Goal: Transaction & Acquisition: Book appointment/travel/reservation

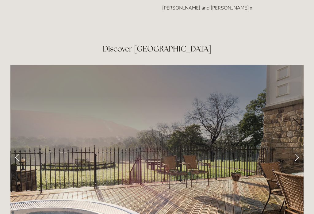
scroll to position [953, 0]
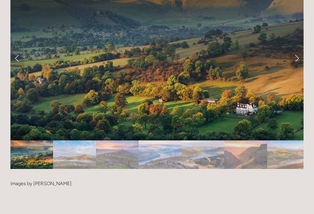
click at [69, 141] on img "Slide 2" at bounding box center [74, 155] width 43 height 29
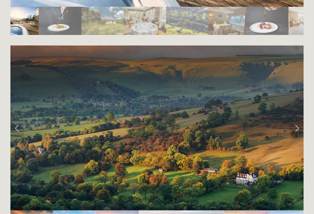
scroll to position [1197, 0]
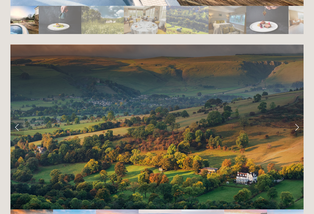
click at [300, 118] on link "Next Slide" at bounding box center [298, 127] width 14 height 18
click at [298, 118] on link "Next Slide" at bounding box center [298, 127] width 14 height 18
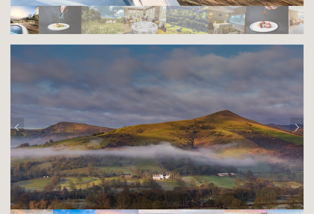
click at [298, 118] on link "Next Slide" at bounding box center [298, 127] width 14 height 18
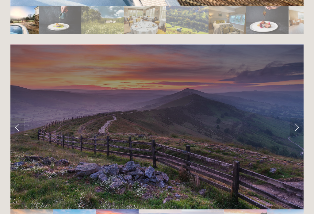
click at [298, 118] on link "Next Slide" at bounding box center [298, 127] width 14 height 18
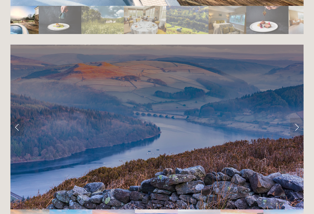
click at [295, 118] on link "Next Slide" at bounding box center [298, 127] width 14 height 18
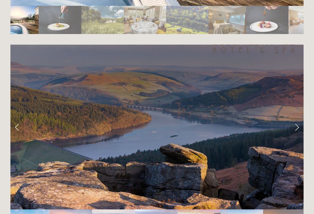
click at [298, 118] on link "Next Slide" at bounding box center [298, 127] width 14 height 18
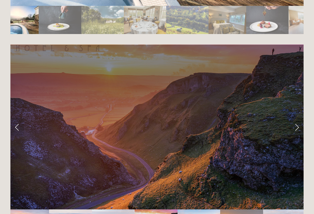
click at [299, 118] on link "Next Slide" at bounding box center [298, 127] width 14 height 18
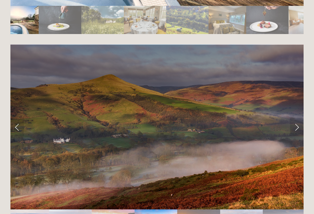
click at [299, 118] on link "Next Slide" at bounding box center [298, 127] width 14 height 18
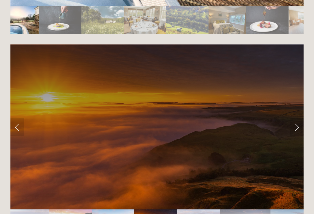
click at [298, 118] on link "Next Slide" at bounding box center [298, 127] width 14 height 18
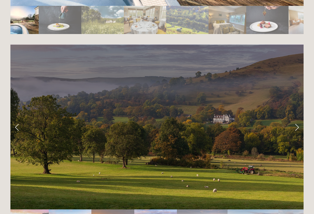
click at [300, 118] on link "Next Slide" at bounding box center [298, 127] width 14 height 18
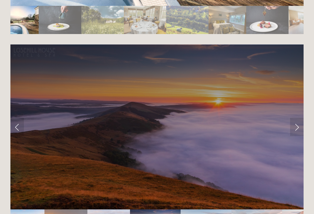
click at [299, 118] on link "Next Slide" at bounding box center [298, 127] width 14 height 18
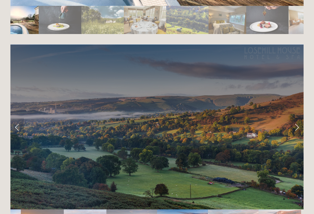
click at [299, 118] on link "Next Slide" at bounding box center [298, 127] width 14 height 18
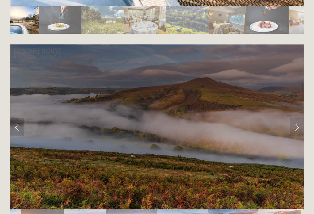
click at [298, 118] on link "Next Slide" at bounding box center [298, 127] width 14 height 18
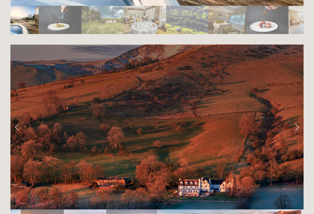
click at [298, 118] on link "Next Slide" at bounding box center [298, 127] width 14 height 18
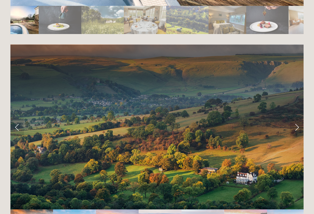
click at [298, 118] on link "Next Slide" at bounding box center [298, 127] width 14 height 18
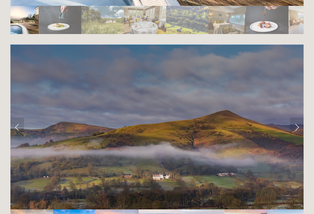
click at [299, 118] on link "Next Slide" at bounding box center [298, 127] width 14 height 18
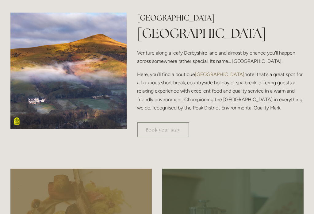
scroll to position [199, 0]
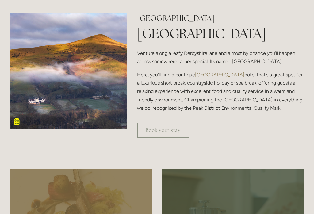
click at [173, 138] on link "Book your stay" at bounding box center [163, 130] width 52 height 15
